Goal: Task Accomplishment & Management: Manage account settings

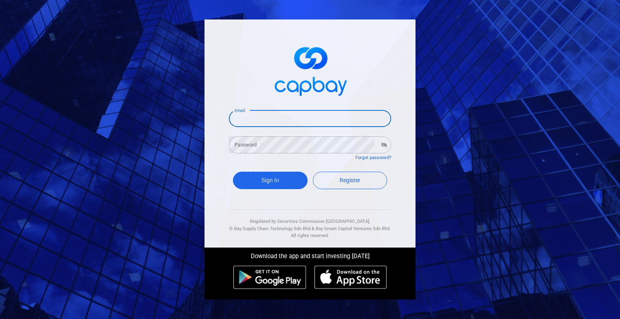
click at [370, 118] on input "Email" at bounding box center [310, 118] width 162 height 17
type input "[EMAIL_ADDRESS][DOMAIN_NAME]"
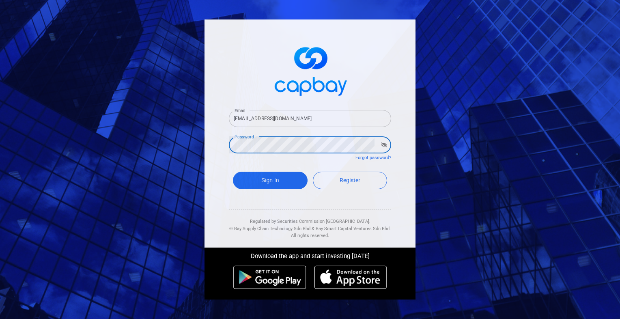
click at [233, 172] on button "Sign In" at bounding box center [270, 180] width 75 height 17
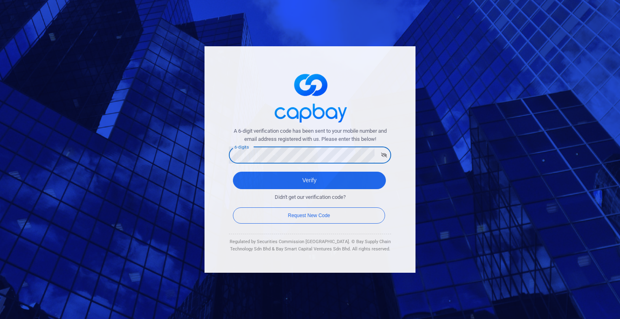
click at [233, 172] on button "Verify" at bounding box center [309, 180] width 153 height 17
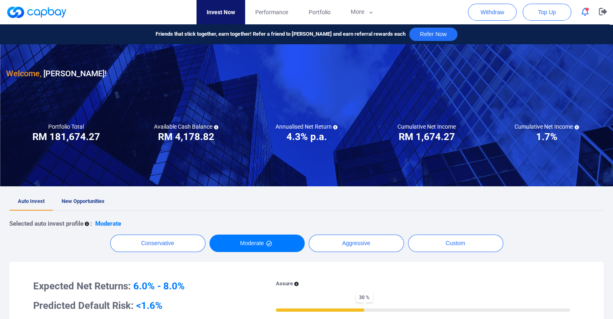
click at [587, 9] on span "button" at bounding box center [587, 9] width 3 height 3
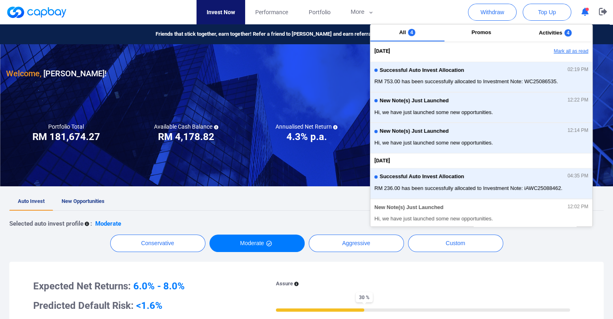
click at [557, 54] on button "Mark all as read" at bounding box center [549, 52] width 87 height 14
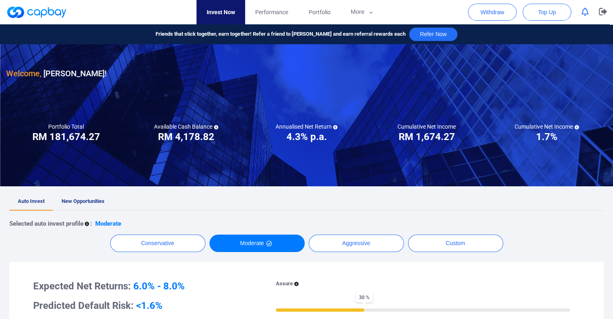
click at [183, 206] on ul "Auto Invest New Opportunities" at bounding box center [306, 202] width 595 height 18
click at [75, 201] on span "New Opportunities" at bounding box center [83, 201] width 43 height 6
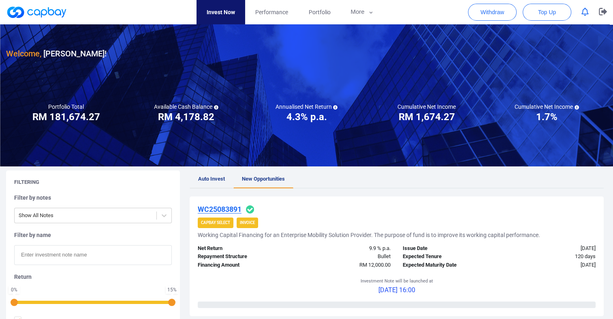
click at [220, 174] on link "Auto Invest" at bounding box center [212, 179] width 44 height 18
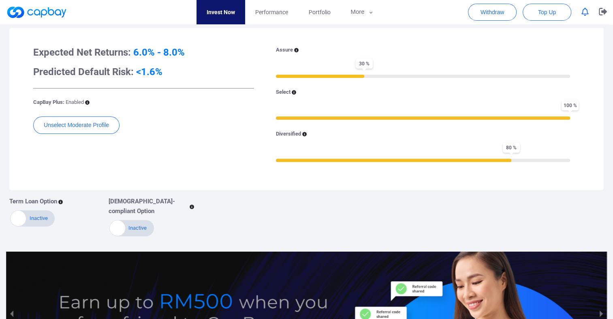
scroll to position [243, 0]
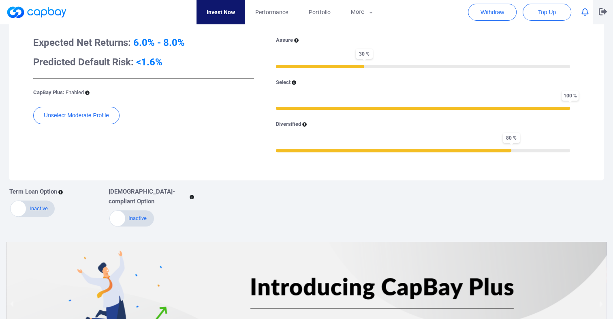
click at [602, 15] on icon "button" at bounding box center [603, 11] width 8 height 7
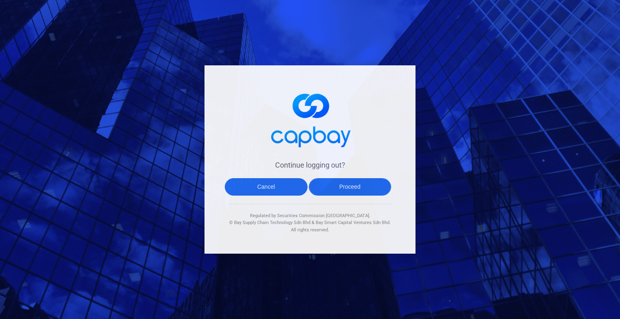
click at [353, 186] on button "Proceed" at bounding box center [350, 186] width 83 height 17
